Goal: Transaction & Acquisition: Book appointment/travel/reservation

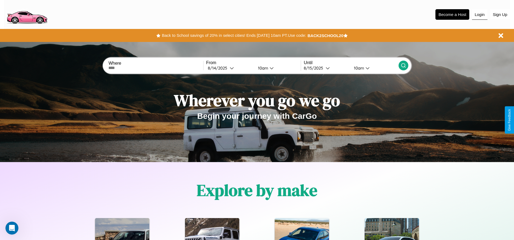
click at [480, 14] on button "Login" at bounding box center [479, 14] width 15 height 10
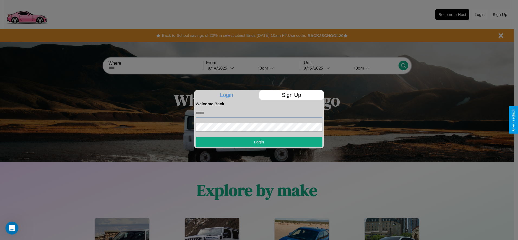
click at [259, 113] on input "text" at bounding box center [259, 113] width 127 height 9
type input "**********"
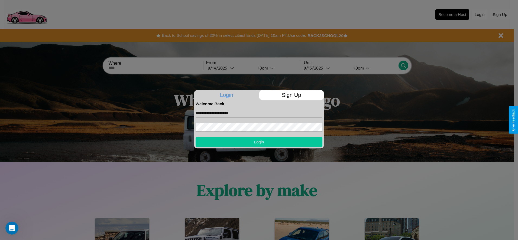
click at [259, 142] on button "Login" at bounding box center [259, 142] width 127 height 10
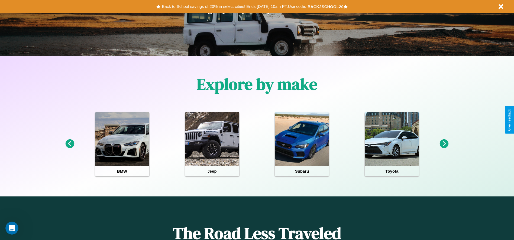
scroll to position [112, 0]
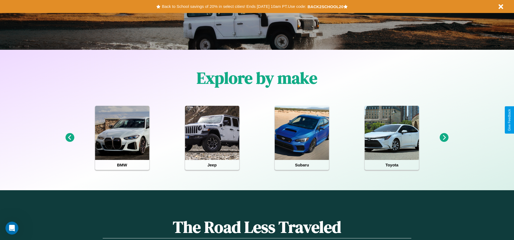
click at [444, 138] on icon at bounding box center [444, 137] width 9 height 9
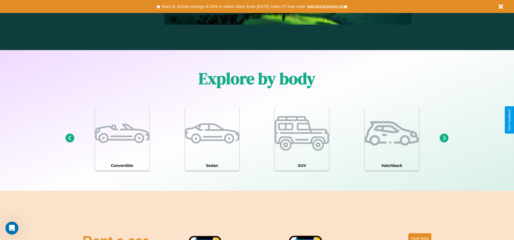
scroll to position [777, 0]
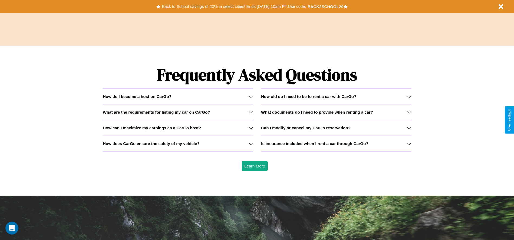
click at [336, 112] on h3 "What documents do I need to provide when renting a car?" at bounding box center [317, 112] width 112 height 5
click at [251, 112] on icon at bounding box center [251, 112] width 4 height 4
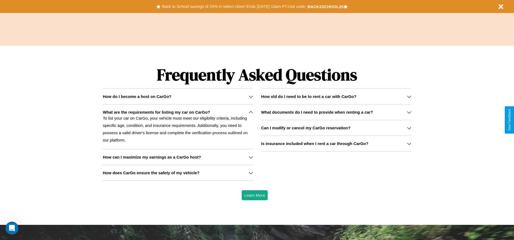
click at [178, 173] on h3 "How does CarGo ensure the safety of my vehicle?" at bounding box center [151, 173] width 97 height 5
click at [336, 112] on h3 "What documents do I need to provide when renting a car?" at bounding box center [317, 112] width 112 height 5
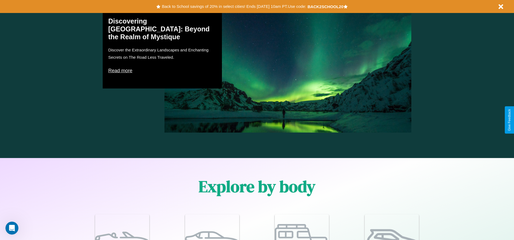
scroll to position [112, 0]
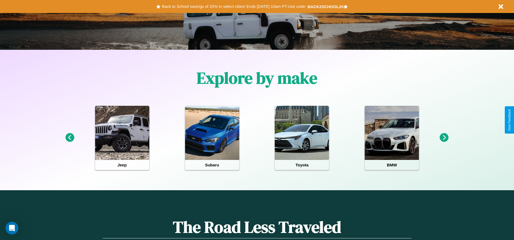
click at [70, 138] on icon at bounding box center [69, 137] width 9 height 9
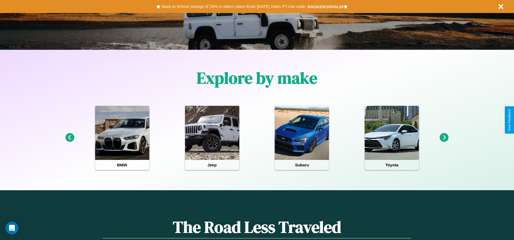
click at [444, 138] on icon at bounding box center [444, 137] width 9 height 9
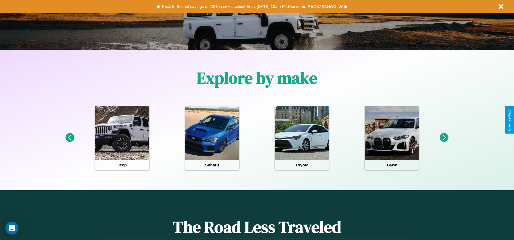
click at [70, 138] on icon at bounding box center [69, 137] width 9 height 9
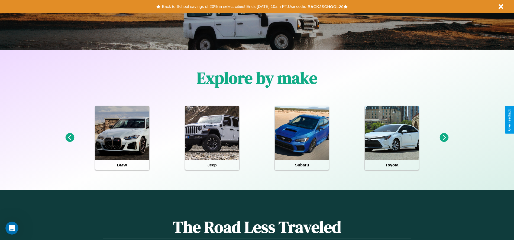
click at [70, 138] on icon at bounding box center [69, 137] width 9 height 9
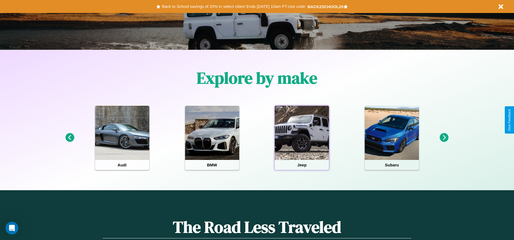
click at [302, 138] on div at bounding box center [302, 133] width 54 height 54
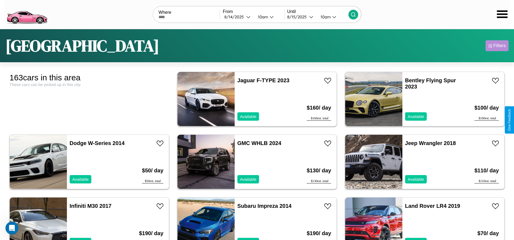
click at [497, 46] on div "Filters" at bounding box center [499, 45] width 12 height 5
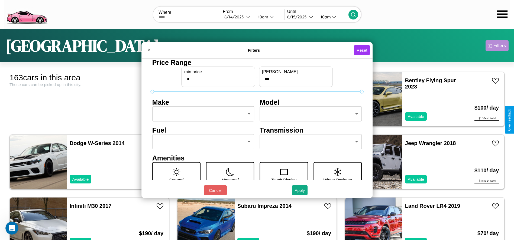
scroll to position [23, 0]
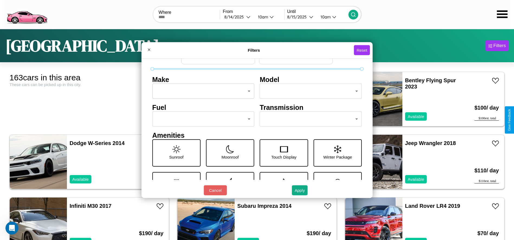
click at [202, 119] on body "CarGo Where From 8 / 14 / 2025 10am Until 8 / 15 / 2025 10am London Filters 163…" at bounding box center [257, 137] width 514 height 274
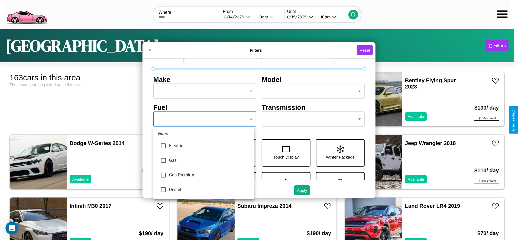
type input "********"
click at [204, 119] on div at bounding box center [259, 120] width 518 height 240
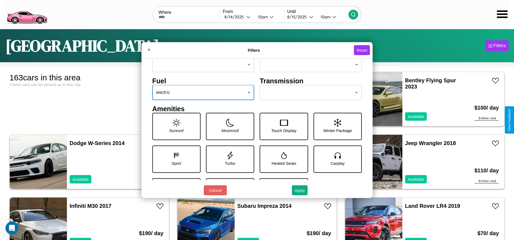
scroll to position [75, 0]
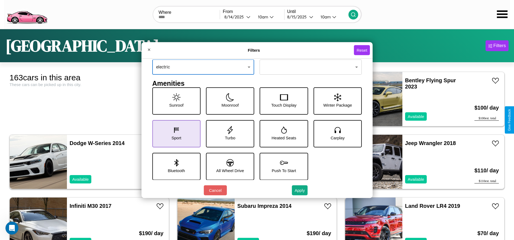
click at [175, 134] on icon at bounding box center [176, 130] width 8 height 8
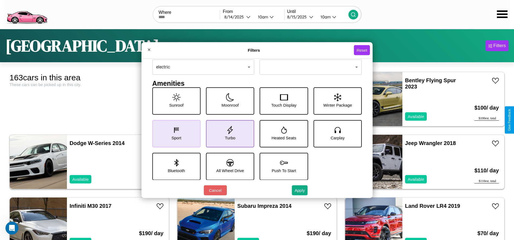
click at [228, 134] on icon at bounding box center [230, 130] width 8 height 8
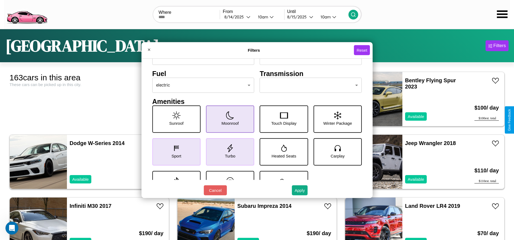
click at [228, 119] on icon at bounding box center [230, 115] width 8 height 8
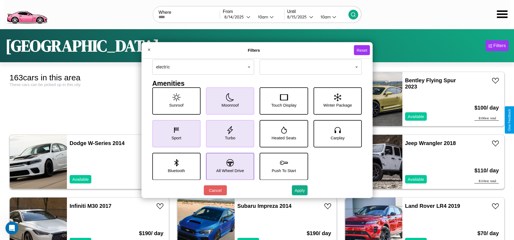
click at [228, 166] on icon at bounding box center [230, 162] width 7 height 7
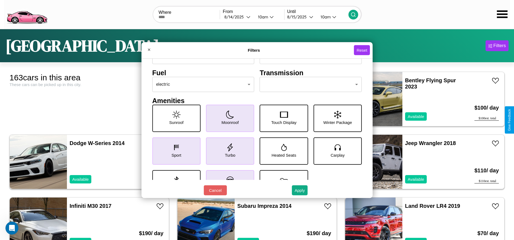
scroll to position [57, 0]
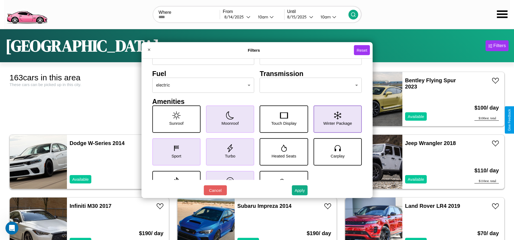
click at [335, 119] on icon at bounding box center [337, 115] width 7 height 8
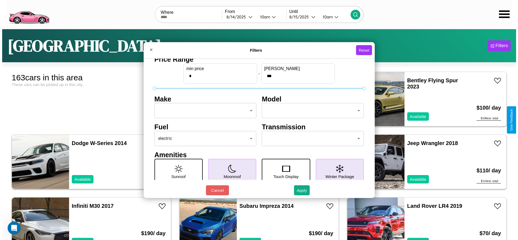
scroll to position [0, 0]
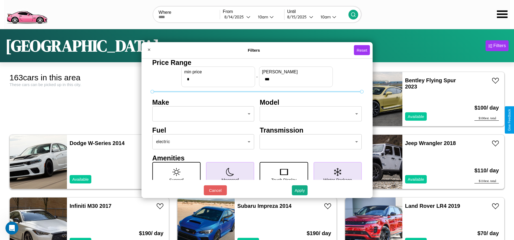
click at [202, 114] on body "CarGo Where From 8 / 14 / 2025 10am Until 8 / 15 / 2025 10am London Filters 163…" at bounding box center [257, 137] width 514 height 274
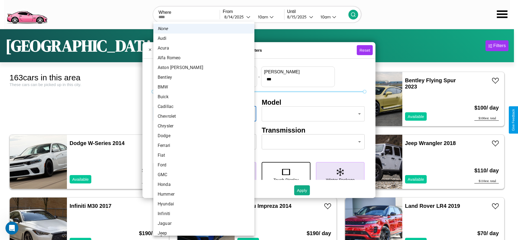
click at [202, 97] on li "Buick" at bounding box center [203, 97] width 101 height 10
type input "*****"
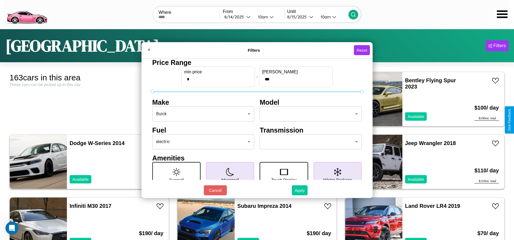
click at [300, 190] on button "Apply" at bounding box center [300, 191] width 16 height 10
